Goal: Obtain resource: Download file/media

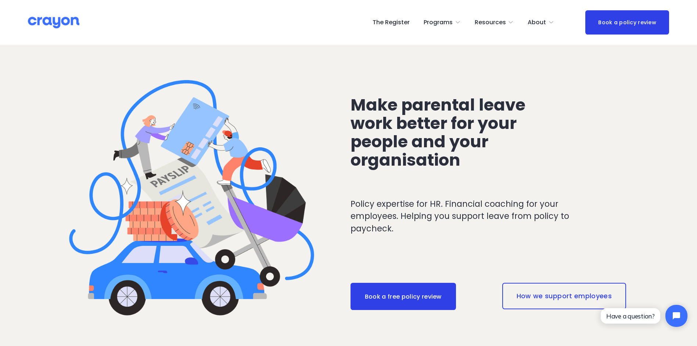
click at [627, 137] on div "Make parental leave work better for your people and your organisation Policy ex…" at bounding box center [348, 213] width 697 height 336
click at [607, 21] on link "Book a policy review" at bounding box center [628, 22] width 84 height 24
click at [524, 302] on link "How we support employees" at bounding box center [565, 296] width 124 height 26
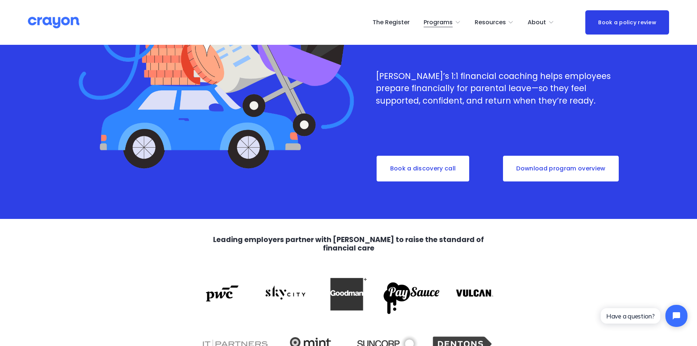
scroll to position [221, 0]
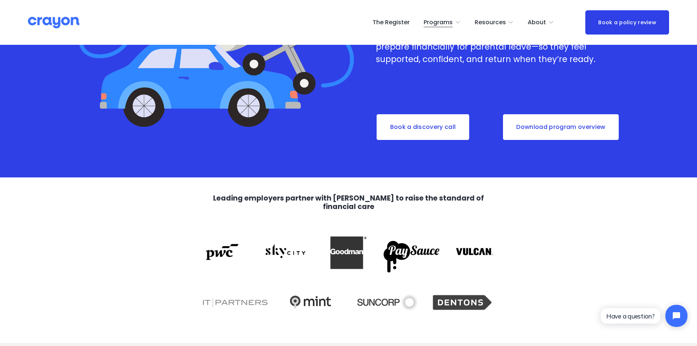
click at [550, 129] on link "Download program overview" at bounding box center [562, 127] width 118 height 27
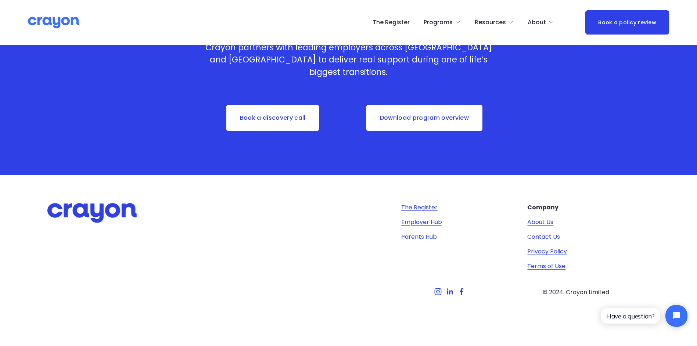
scroll to position [2429, 0]
